Goal: Task Accomplishment & Management: Complete application form

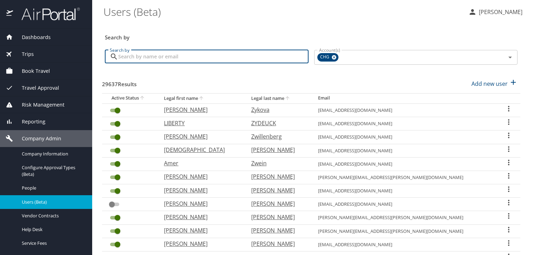
click at [180, 59] on input "Search by" at bounding box center [213, 56] width 190 height 13
paste input "[EMAIL_ADDRESS][DOMAIN_NAME]"
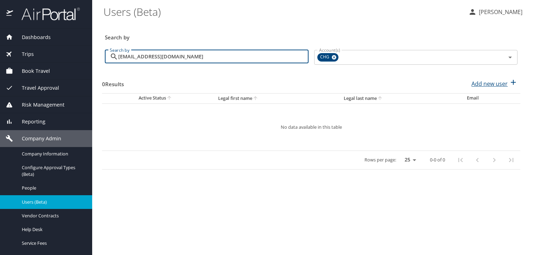
type input "[EMAIL_ADDRESS][DOMAIN_NAME]"
click at [485, 85] on p "Add new user" at bounding box center [490, 84] width 36 height 8
select select "US"
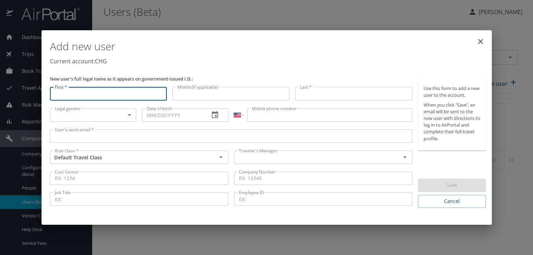
click at [131, 133] on input "User's work email *" at bounding box center [231, 136] width 363 height 13
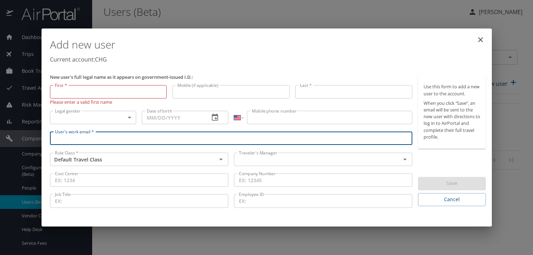
paste input "[EMAIL_ADDRESS][DOMAIN_NAME]"
type input "[EMAIL_ADDRESS][DOMAIN_NAME]"
click at [244, 160] on input "text" at bounding box center [312, 159] width 153 height 9
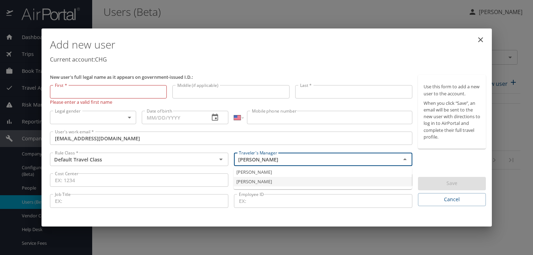
click at [253, 183] on li "[PERSON_NAME]" at bounding box center [323, 182] width 178 height 10
type input "[PERSON_NAME]"
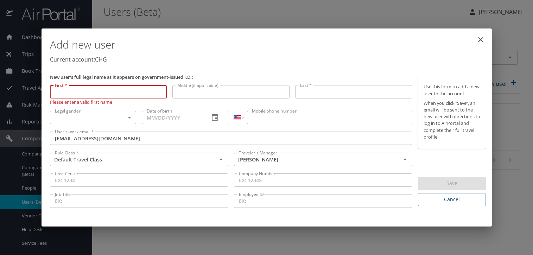
click at [102, 95] on input "First *" at bounding box center [108, 91] width 117 height 13
click at [100, 90] on input "First *" at bounding box center [108, 91] width 117 height 13
paste input "[PERSON_NAME]"
type input "[PERSON_NAME]"
click at [304, 96] on input "Last *" at bounding box center [353, 91] width 117 height 13
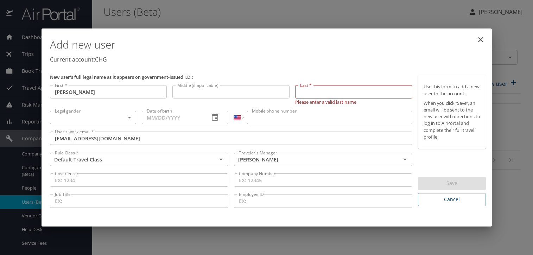
click at [383, 89] on input "Last *" at bounding box center [353, 91] width 117 height 13
paste input "[PERSON_NAME]"
type input "[PERSON_NAME]"
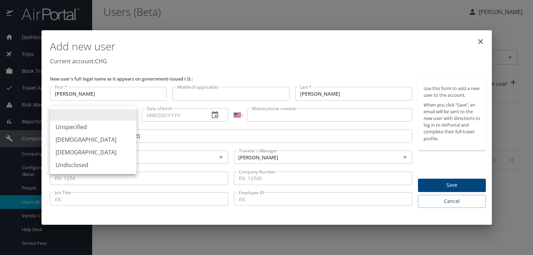
click at [113, 118] on body "Dashboards AirPortal 360™ Manager My Travel Dashboard Trips Airtinerary® Lookup…" at bounding box center [266, 127] width 533 height 255
click at [106, 145] on li "[DEMOGRAPHIC_DATA]" at bounding box center [93, 139] width 87 height 13
type input "[DEMOGRAPHIC_DATA]"
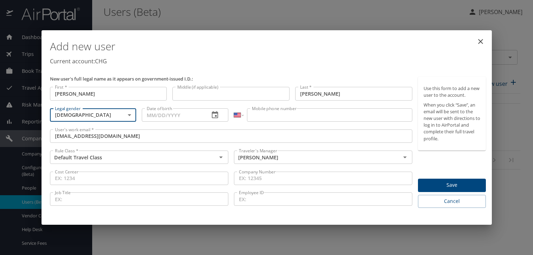
click at [149, 119] on input "Date of birth" at bounding box center [173, 114] width 62 height 13
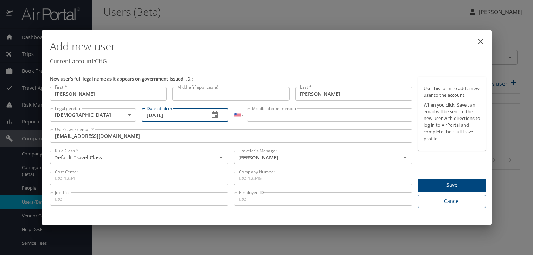
type input "[DATE]"
click at [265, 119] on input "Mobile phone number" at bounding box center [329, 114] width 165 height 13
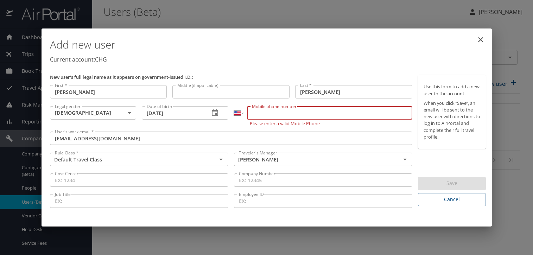
click at [318, 115] on input "Mobile phone number" at bounding box center [329, 112] width 165 height 13
paste input "[PHONE_NUMBER]"
type input "[PHONE_NUMBER]"
click at [434, 161] on div "Use this form to add a new user to the account. When you click “Save”, an email…" at bounding box center [452, 140] width 68 height 131
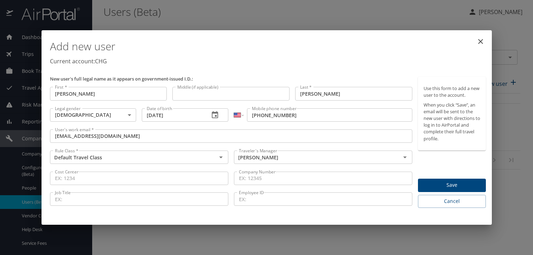
click at [447, 185] on span "Save" at bounding box center [452, 185] width 57 height 9
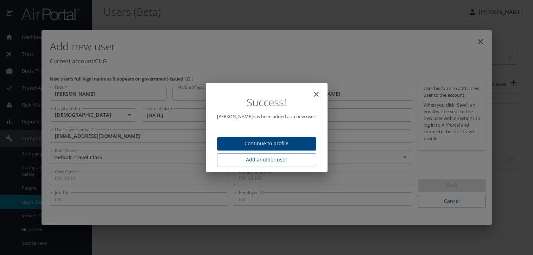
click at [276, 144] on span "Continue to profile" at bounding box center [267, 143] width 88 height 9
select select "US"
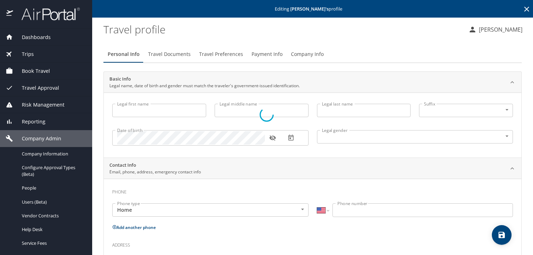
type input "[PERSON_NAME]"
type input "[DEMOGRAPHIC_DATA]"
select select "US"
